Goal: Information Seeking & Learning: Learn about a topic

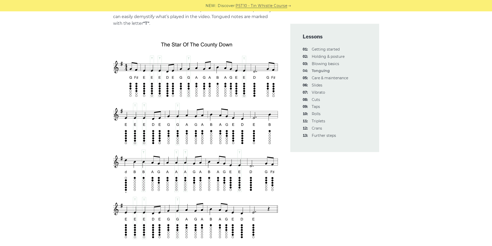
scroll to position [872, 0]
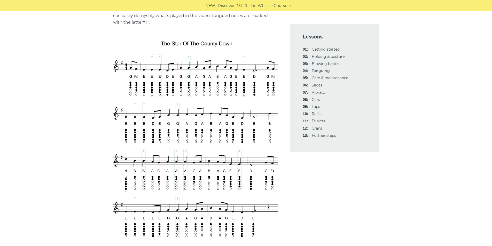
click at [421, 74] on div "In this lesson, talk about how (and where) to properly use your tongue while pl…" at bounding box center [246, 249] width 492 height 1947
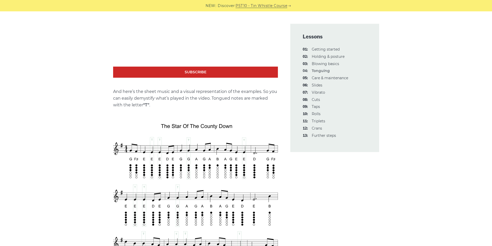
scroll to position [790, 0]
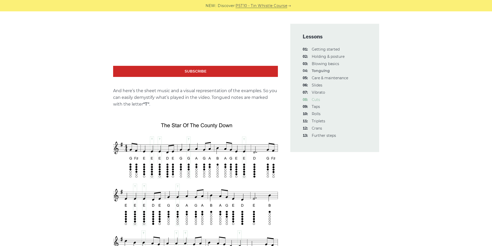
click at [318, 100] on link "08: Cuts" at bounding box center [316, 99] width 8 height 5
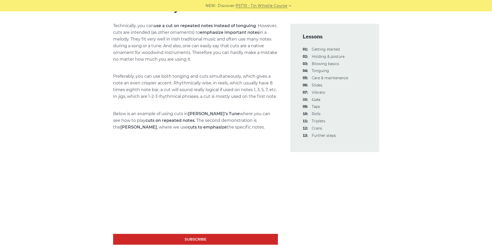
scroll to position [787, 0]
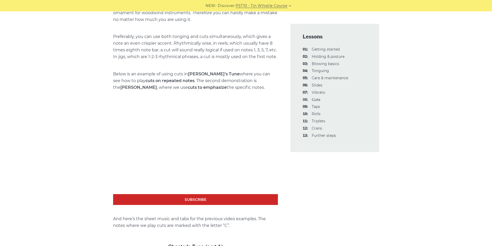
click at [145, 75] on p "Below is an example of using cuts in Chanter’s Tune where you can see how to pl…" at bounding box center [195, 81] width 165 height 20
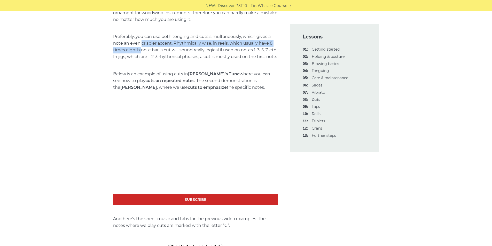
drag, startPoint x: 142, startPoint y: 47, endPoint x: 141, endPoint y: 53, distance: 6.8
click at [141, 53] on p "Preferably, you can use both tonging and cuts simultaneously, which gives a not…" at bounding box center [195, 46] width 165 height 27
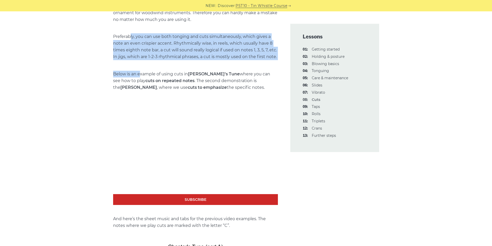
drag, startPoint x: 139, startPoint y: 60, endPoint x: 129, endPoint y: 34, distance: 27.9
click at [129, 34] on div "In this lesson, we will cover one of the widely used note decorations for the I…" at bounding box center [195, 133] width 165 height 1546
click at [129, 34] on p "Preferably, you can use both tonging and cuts simultaneously, which gives a not…" at bounding box center [195, 46] width 165 height 27
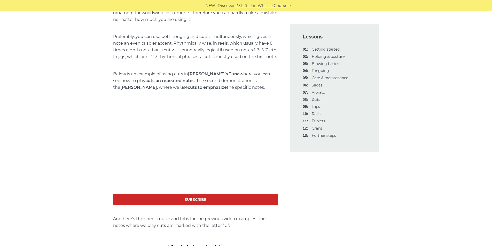
click at [134, 63] on div "In this lesson, we will cover one of the widely used note decorations for the I…" at bounding box center [195, 133] width 165 height 1546
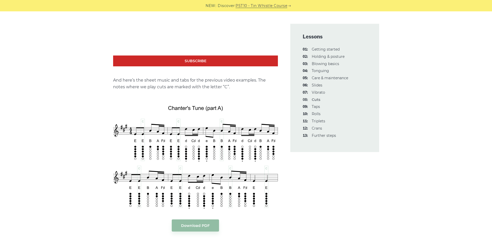
scroll to position [926, 0]
